Goal: Task Accomplishment & Management: Manage account settings

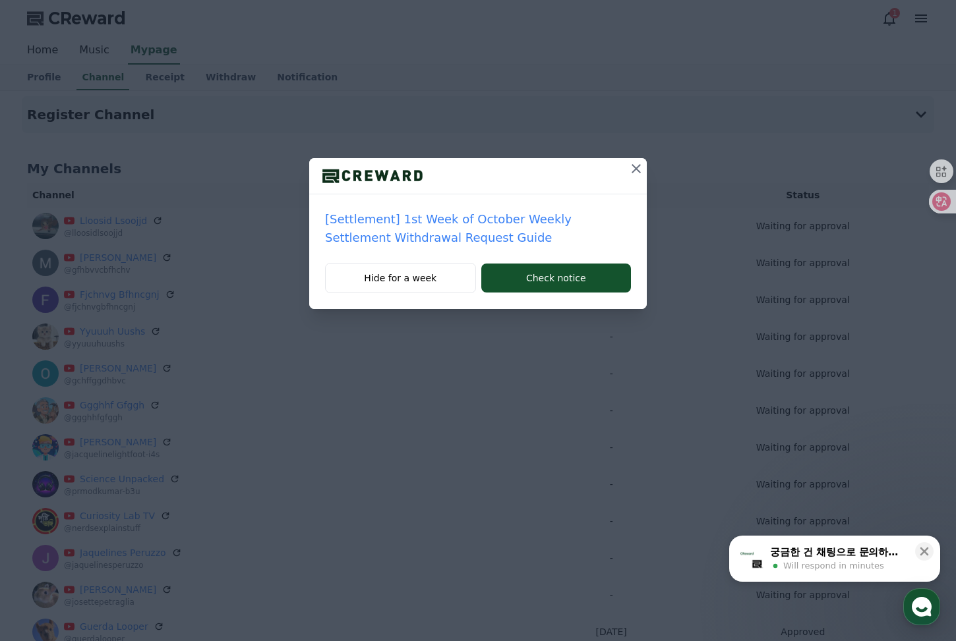
click at [633, 155] on div "[Settlement] 1st Week of October Weekly Settlement Withdrawal Request Guide Hid…" at bounding box center [478, 165] width 956 height 330
click at [640, 167] on icon at bounding box center [636, 169] width 16 height 16
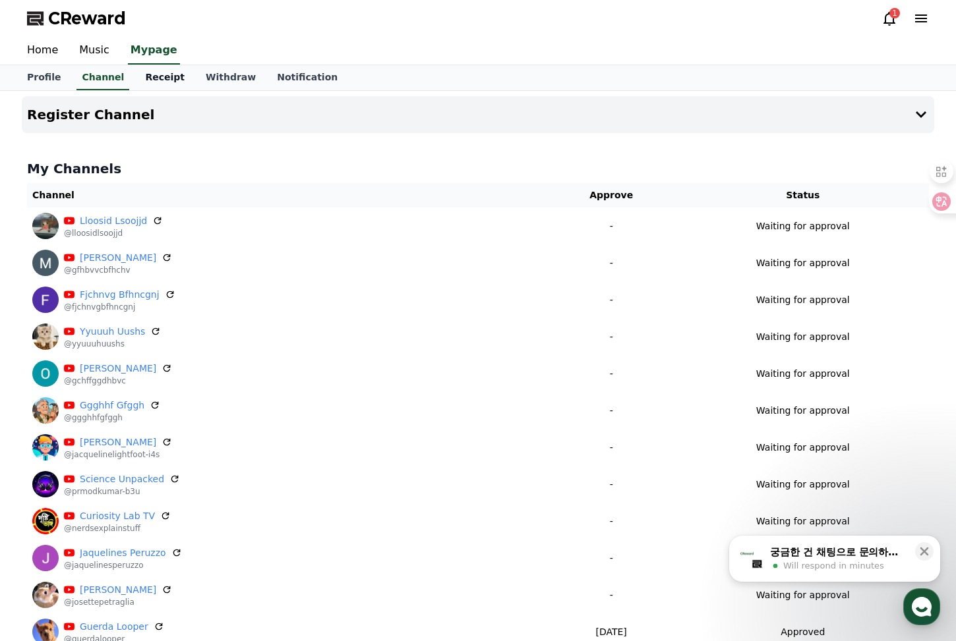
click at [160, 88] on link "Receipt" at bounding box center [164, 77] width 61 height 25
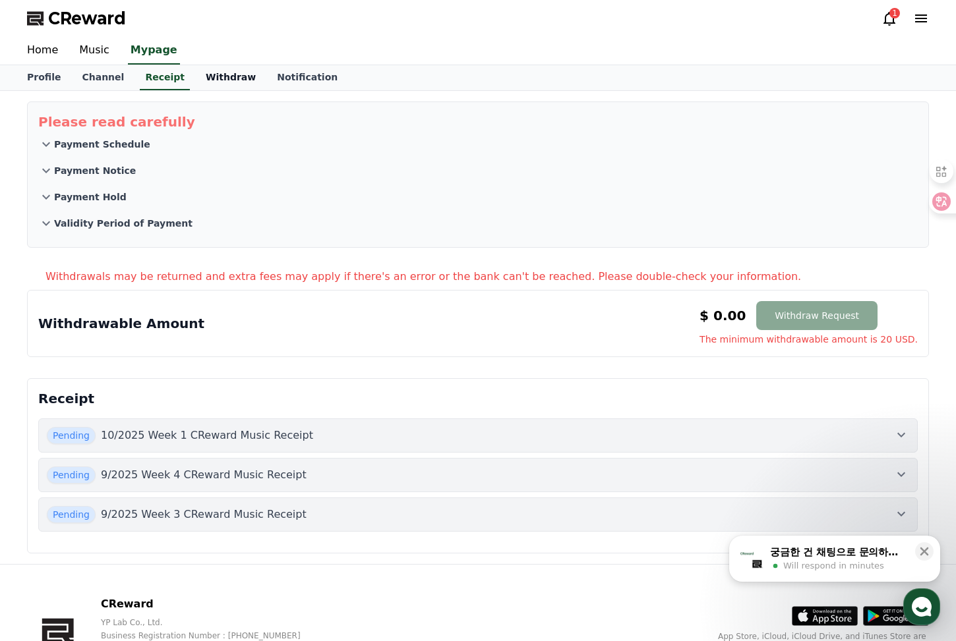
click at [228, 66] on link "Withdraw" at bounding box center [230, 77] width 71 height 25
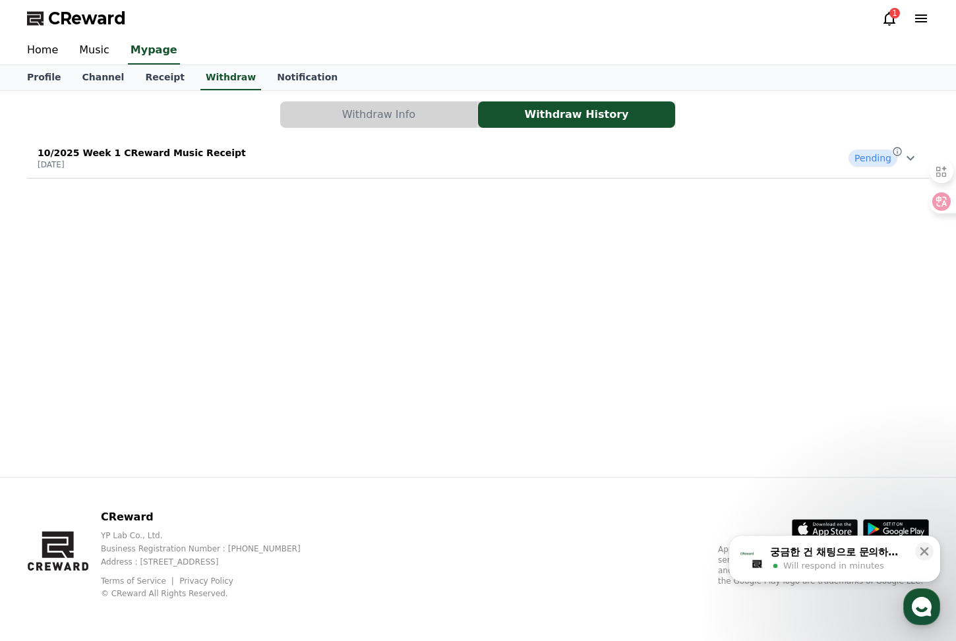
click at [795, 168] on div "10/2025 Week 1 CReward Music Receipt [DATE] Pending" at bounding box center [478, 158] width 902 height 34
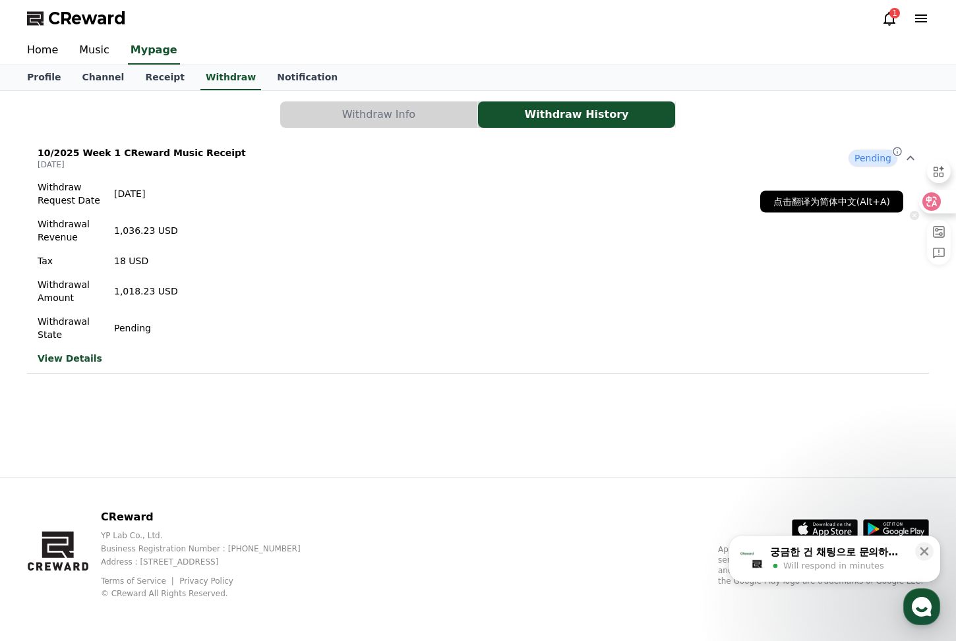
click at [927, 198] on icon at bounding box center [931, 201] width 11 height 11
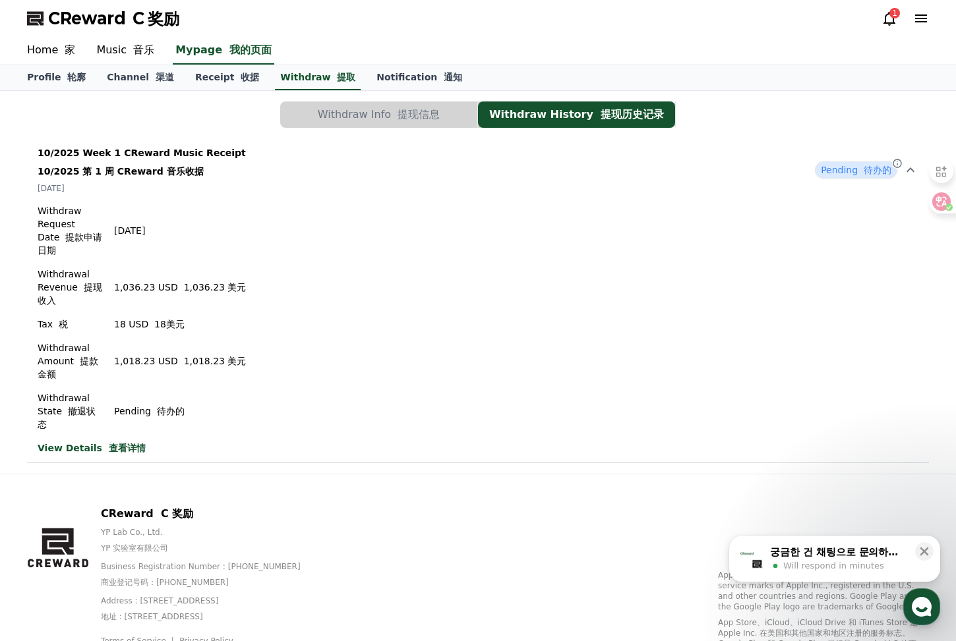
click at [888, 22] on icon at bounding box center [889, 19] width 12 height 14
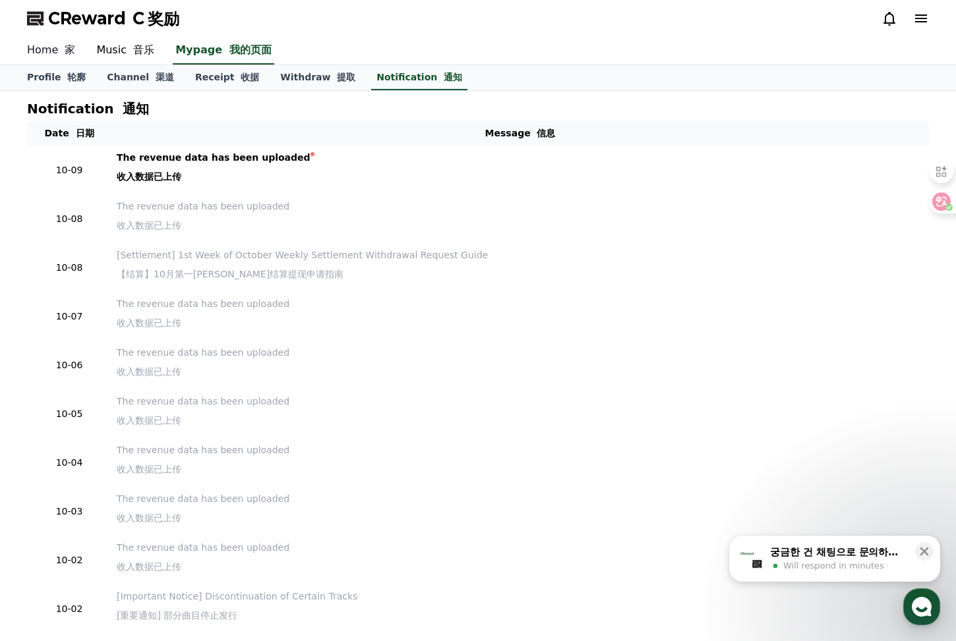
click at [65, 46] on font "家" at bounding box center [70, 49] width 11 height 13
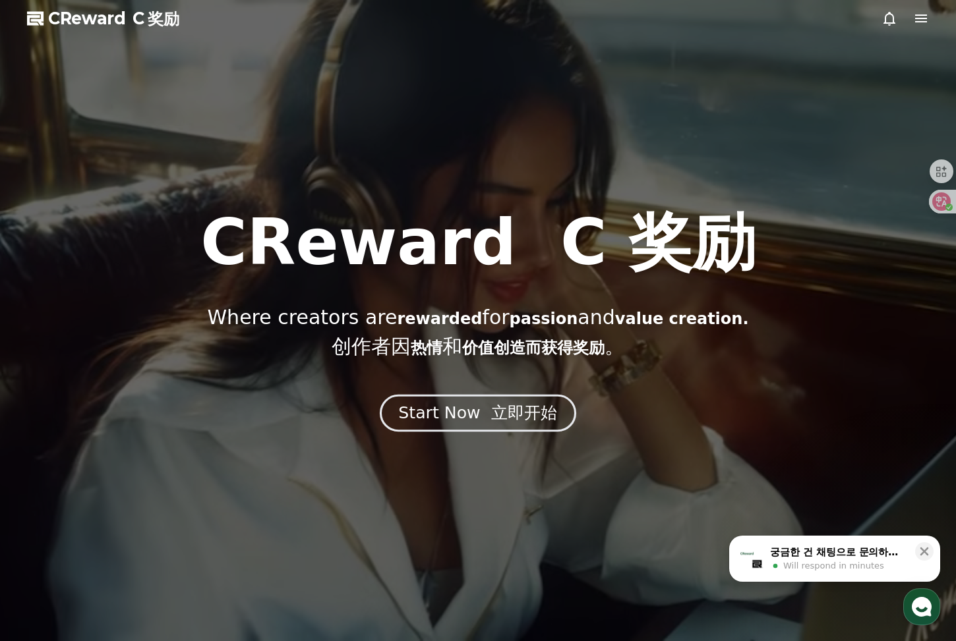
click at [511, 402] on div "Start Now 立即开始" at bounding box center [477, 413] width 159 height 22
